Goal: Task Accomplishment & Management: Use online tool/utility

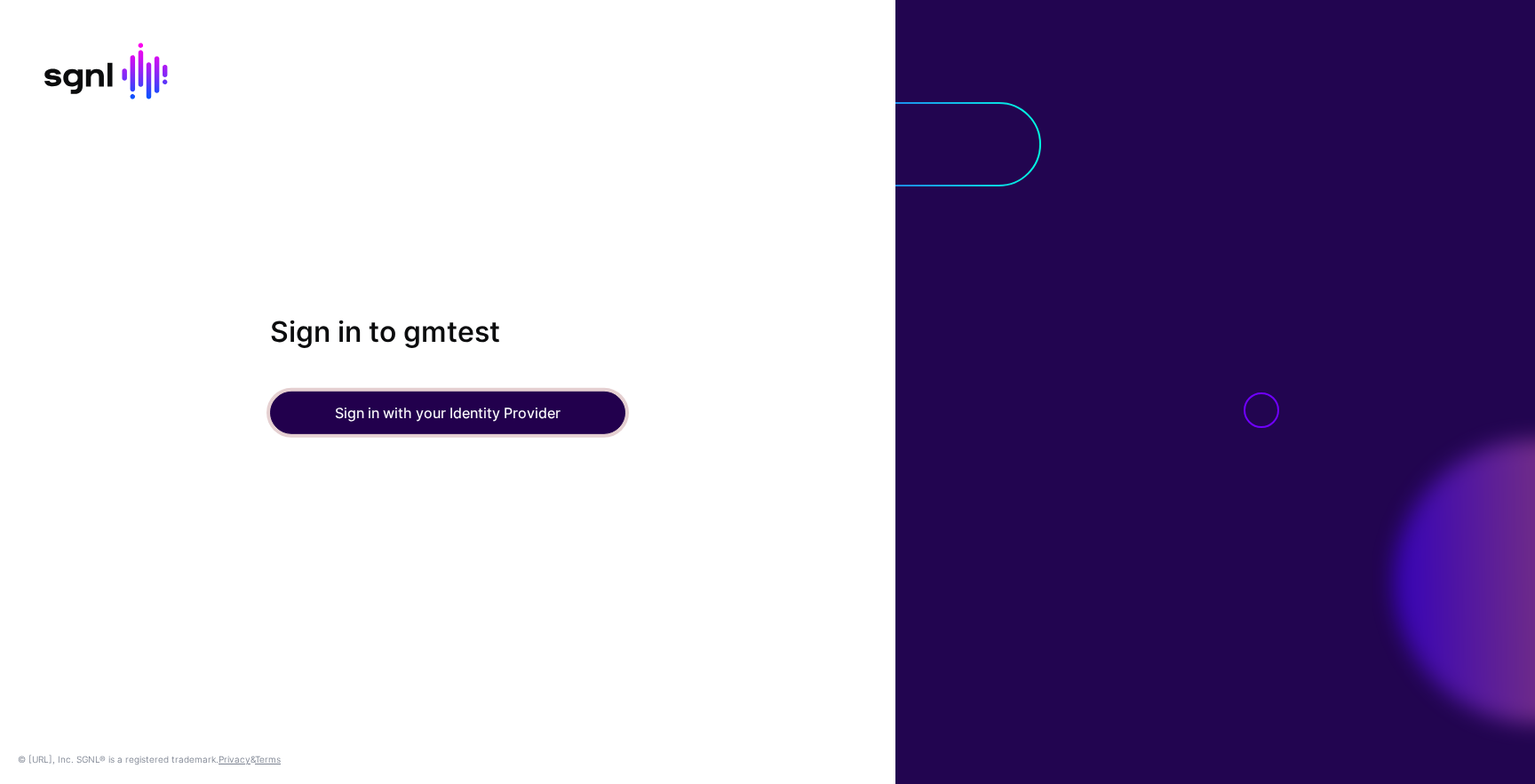
click at [497, 397] on button "Sign in with your Identity Provider" at bounding box center [447, 412] width 355 height 43
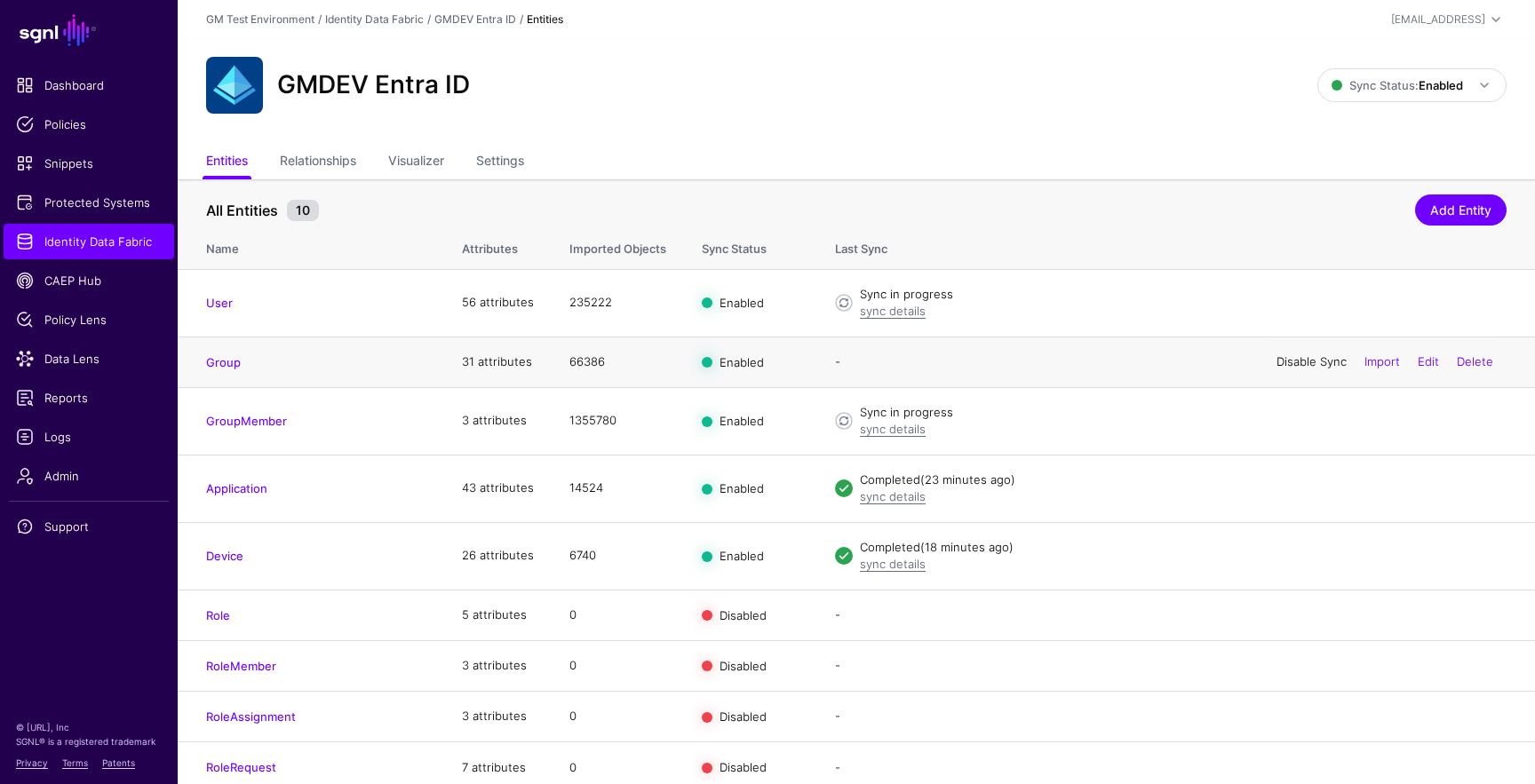
click at [1299, 357] on link "Disable Sync" at bounding box center [1311, 362] width 71 height 14
click at [1294, 364] on link "Enable Sync" at bounding box center [1313, 362] width 68 height 14
